Goal: Check status: Check status

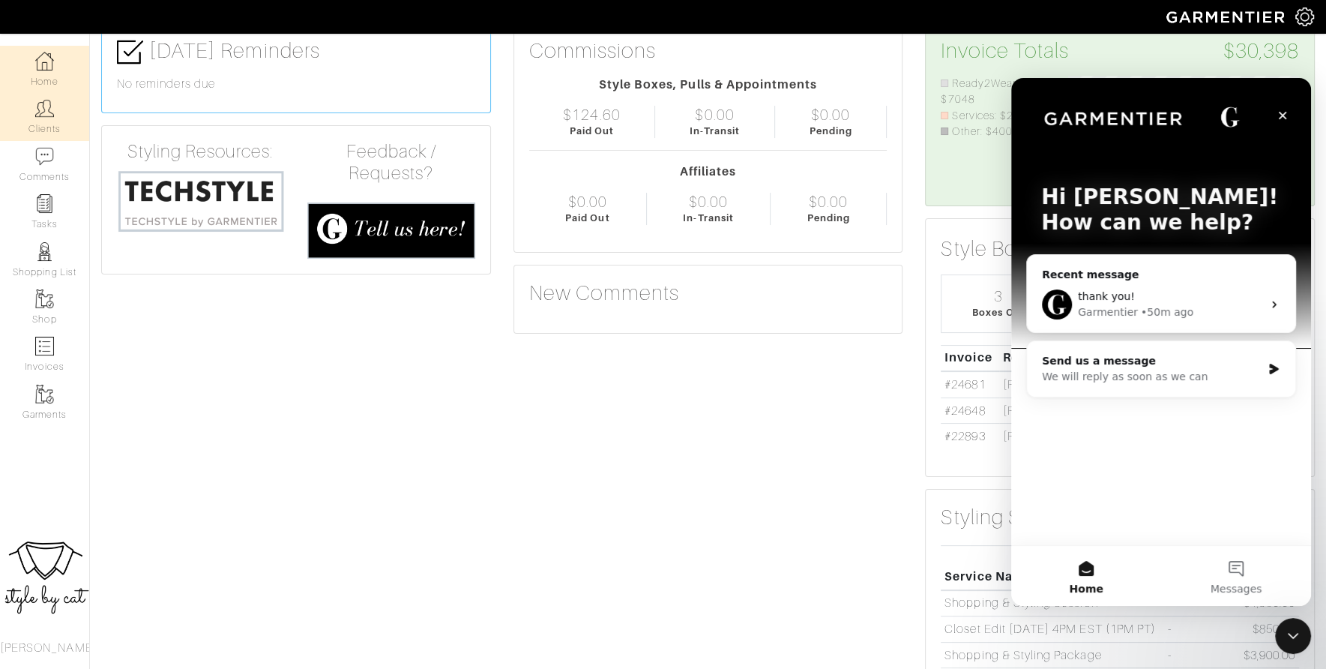
click at [50, 128] on link "Clients" at bounding box center [44, 116] width 89 height 47
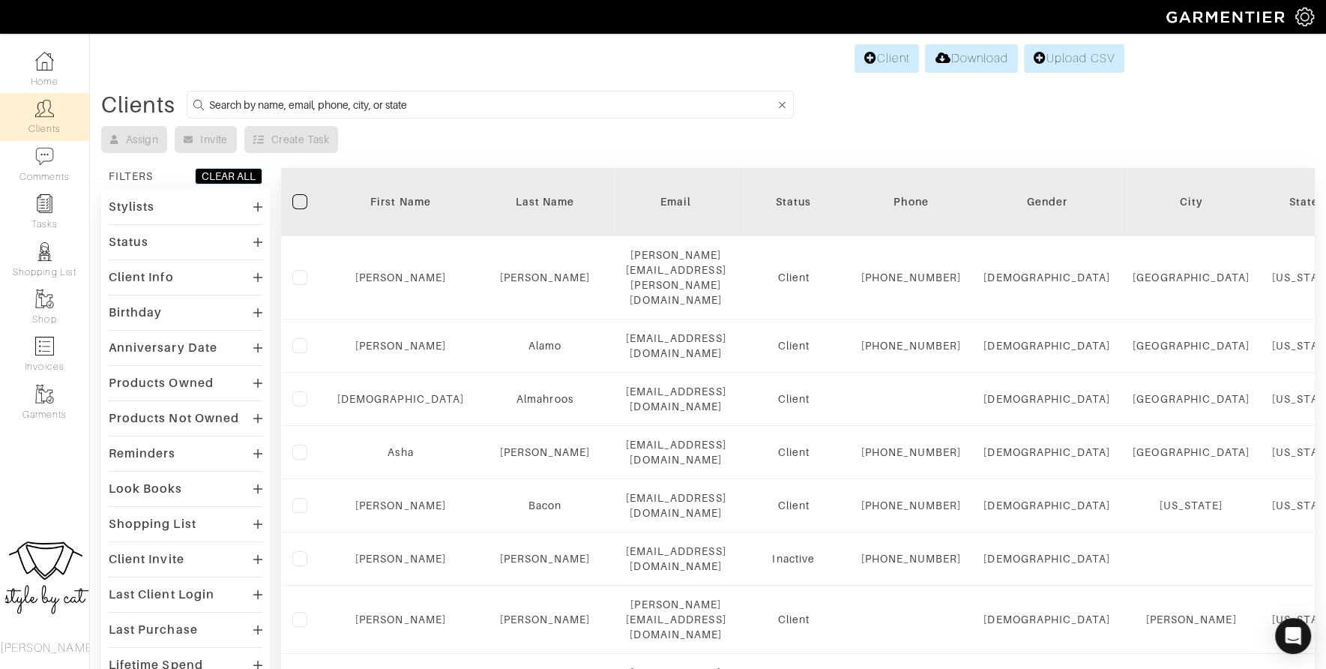
click at [340, 104] on input at bounding box center [492, 104] width 566 height 19
click at [33, 76] on link "Home" at bounding box center [44, 69] width 89 height 47
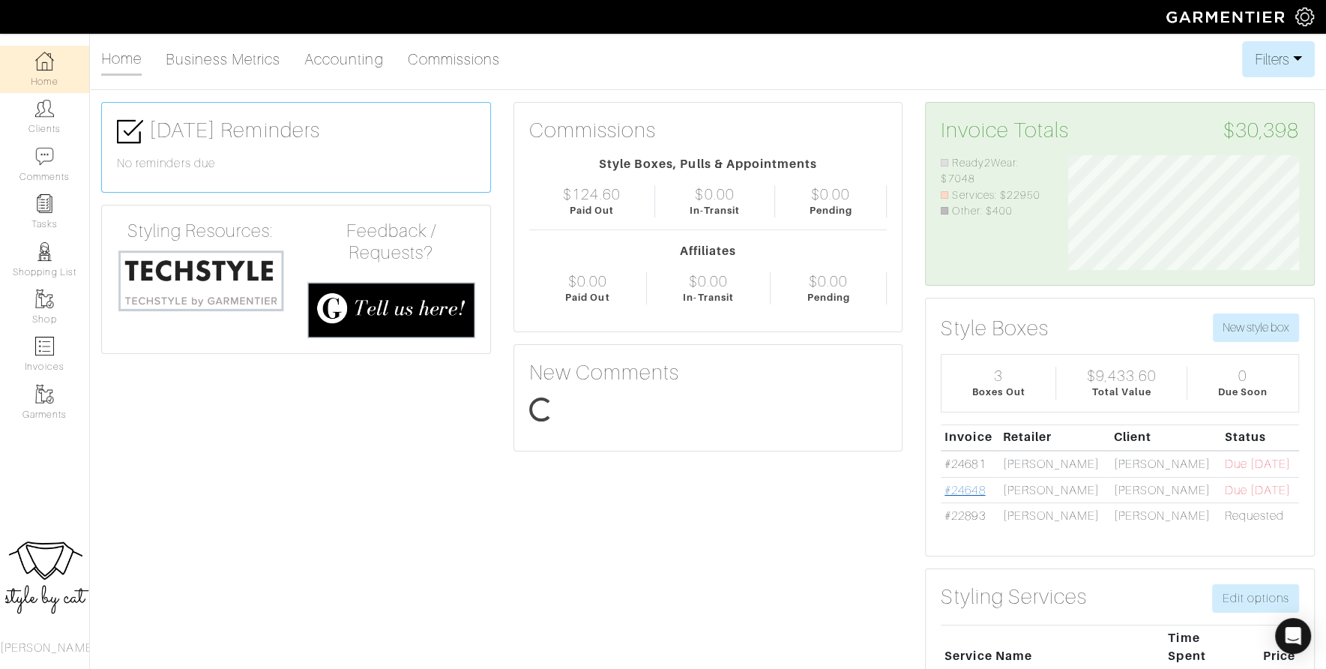
scroll to position [115, 253]
click at [982, 489] on link "#24648" at bounding box center [965, 489] width 40 height 13
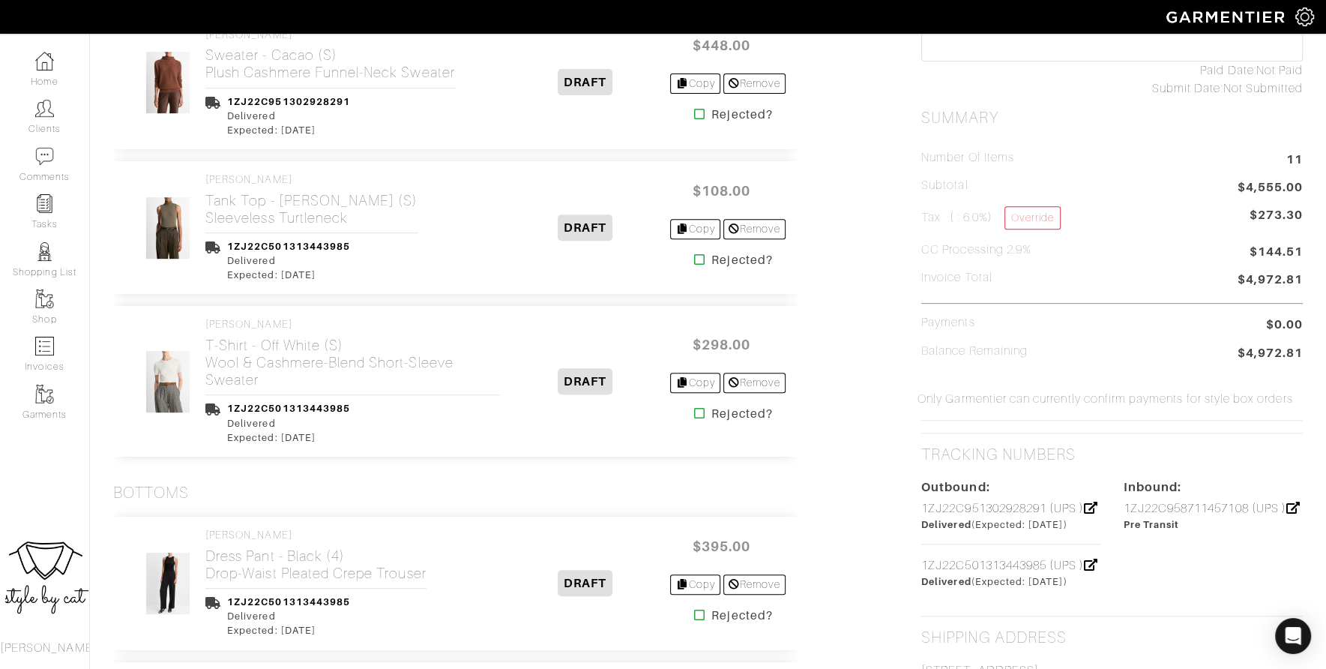
scroll to position [675, 0]
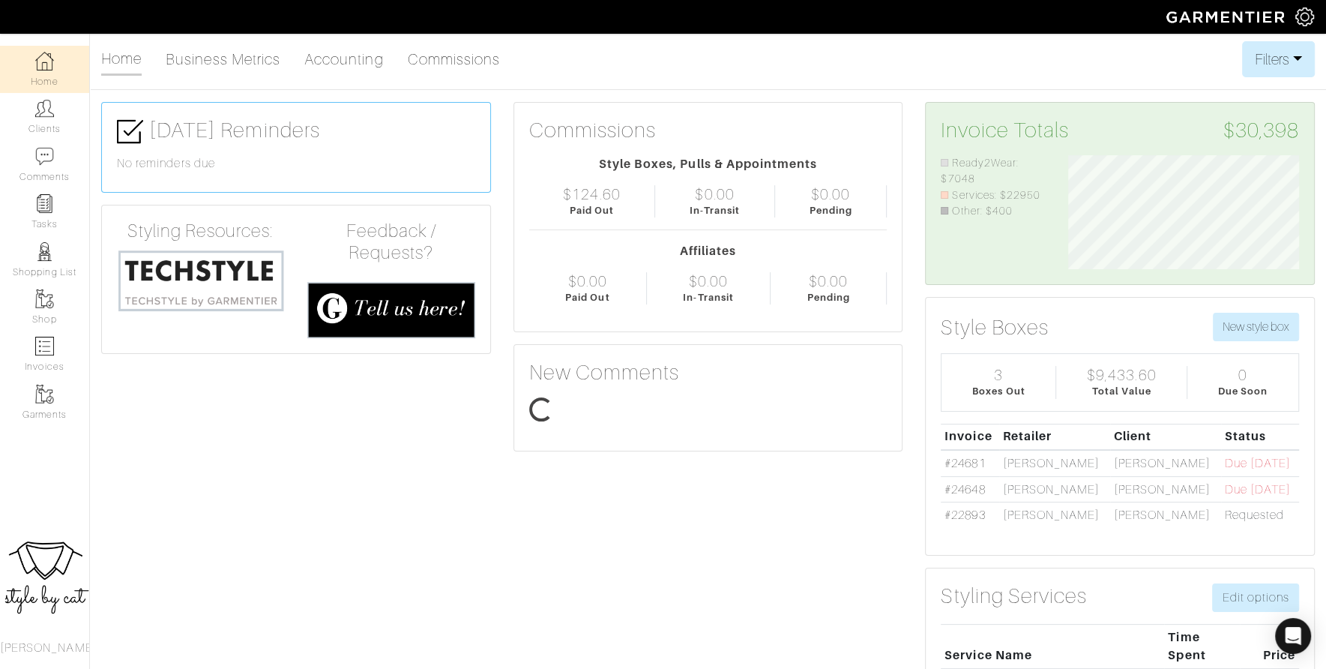
scroll to position [115, 253]
click at [978, 460] on link "#24681" at bounding box center [965, 463] width 40 height 13
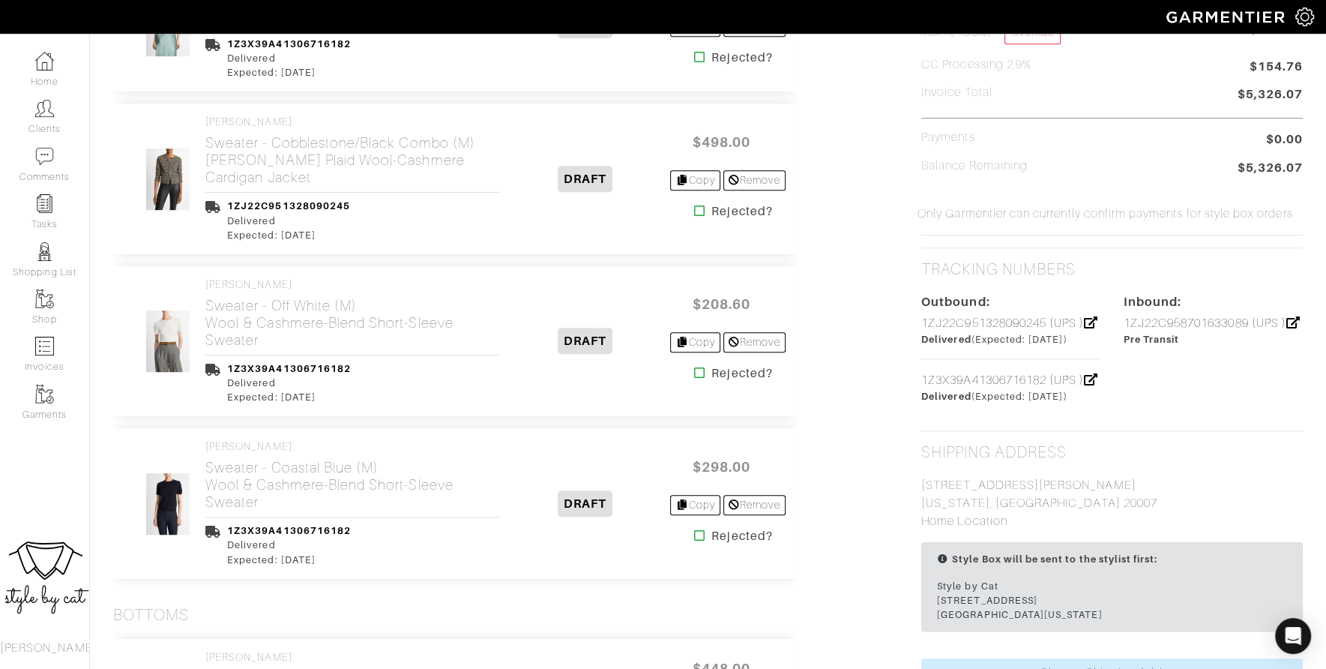
scroll to position [753, 0]
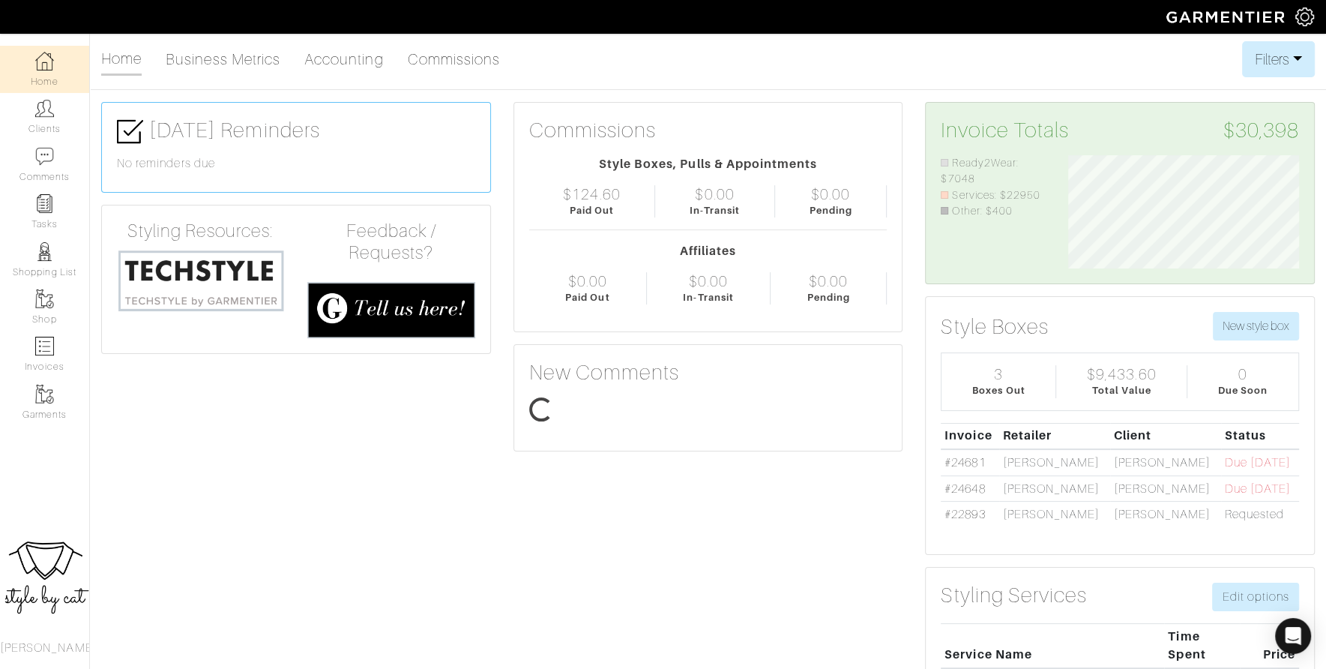
scroll to position [113, 253]
click at [962, 489] on link "#24648" at bounding box center [965, 488] width 40 height 13
